Goal: Navigation & Orientation: Understand site structure

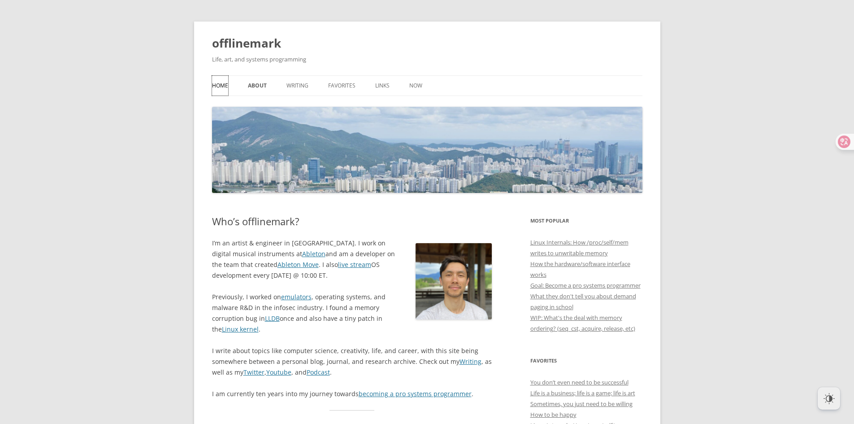
click at [220, 81] on link "Home" at bounding box center [220, 86] width 16 height 20
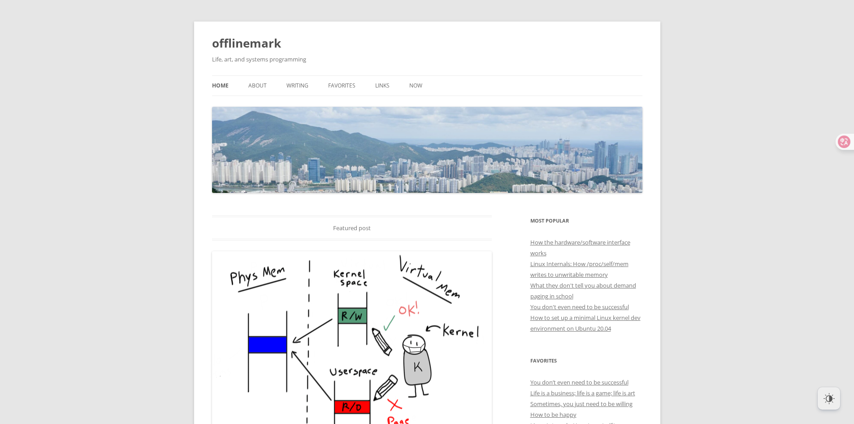
click at [349, 230] on div "Featured post" at bounding box center [352, 227] width 280 height 25
click at [412, 89] on link "Now" at bounding box center [415, 86] width 13 height 20
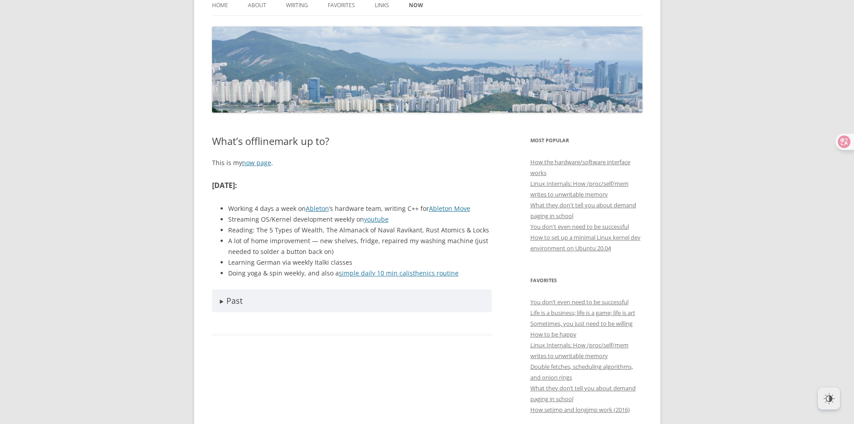
scroll to position [90, 0]
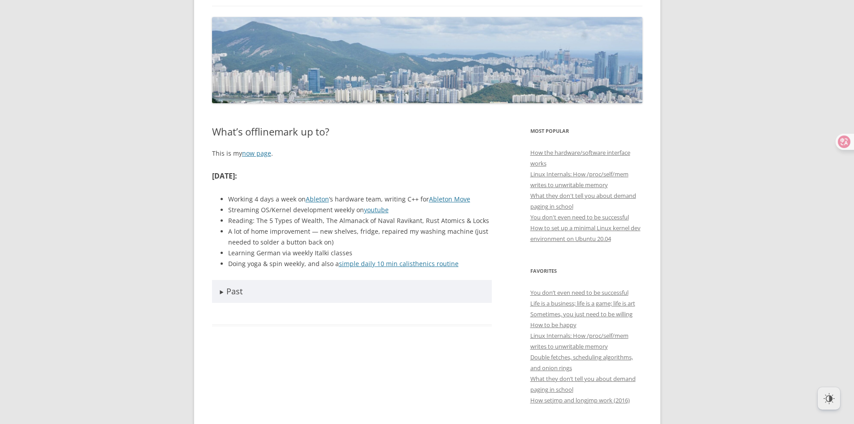
click at [221, 293] on summary "Past" at bounding box center [352, 291] width 280 height 23
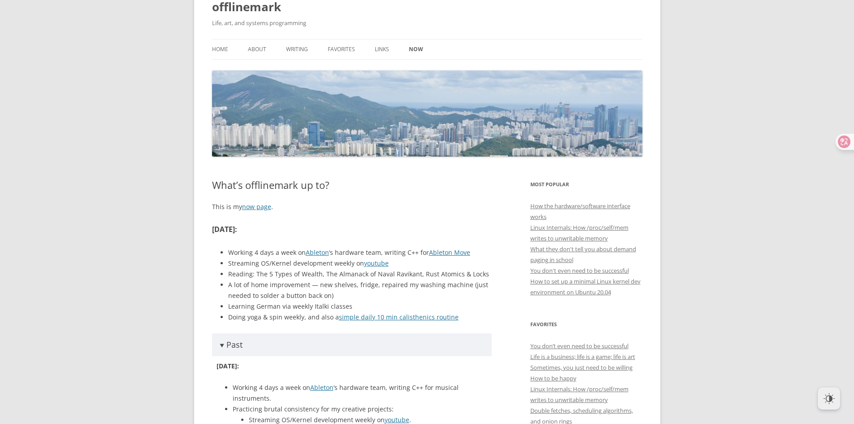
scroll to position [0, 0]
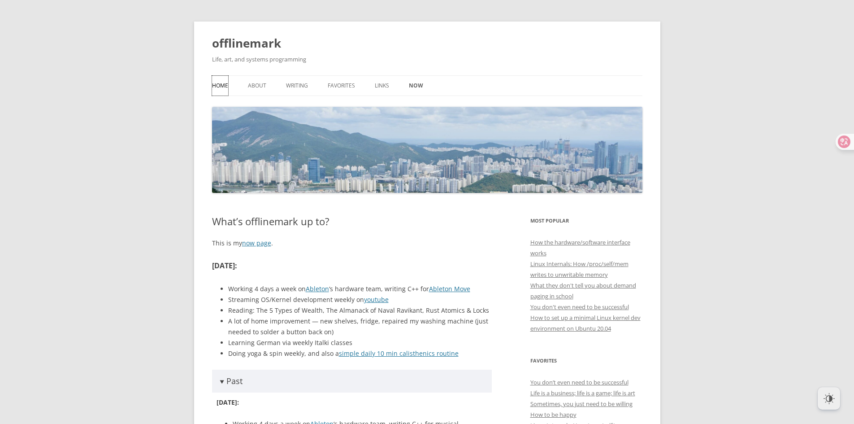
click at [219, 84] on link "Home" at bounding box center [220, 86] width 16 height 20
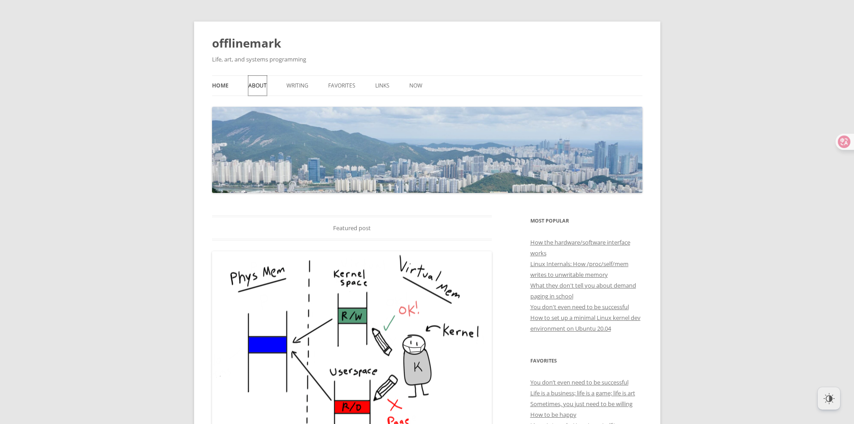
click at [261, 85] on link "About" at bounding box center [257, 86] width 18 height 20
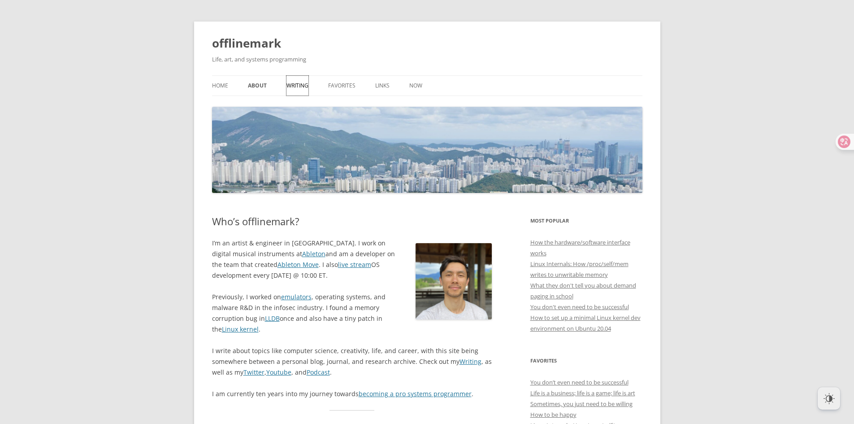
click at [295, 85] on link "Writing" at bounding box center [297, 86] width 22 height 20
